Goal: Information Seeking & Learning: Compare options

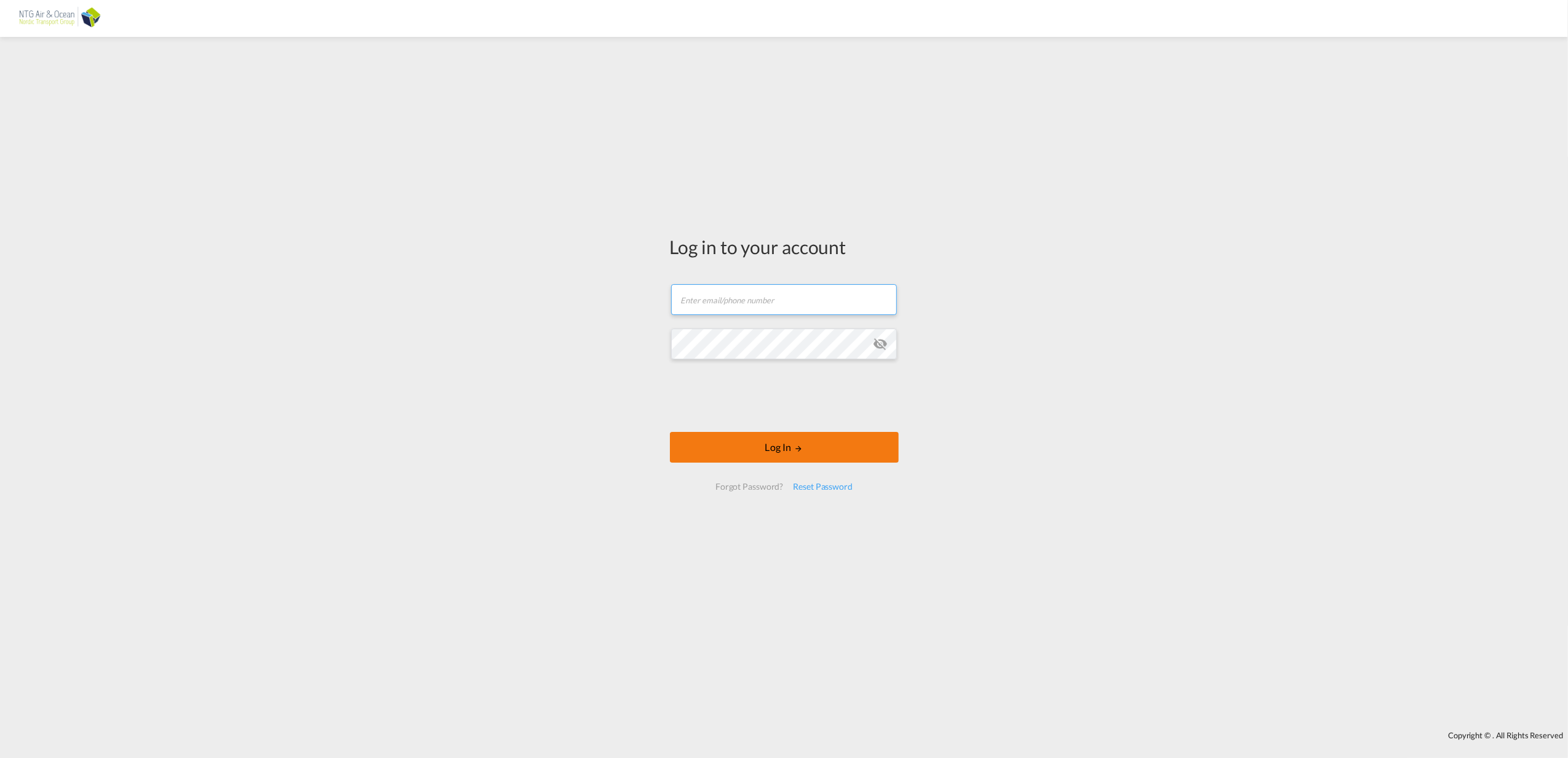
type input "[EMAIL_ADDRESS][DOMAIN_NAME]"
click at [768, 454] on button "Log In" at bounding box center [784, 447] width 229 height 31
